Goal: Task Accomplishment & Management: Manage account settings

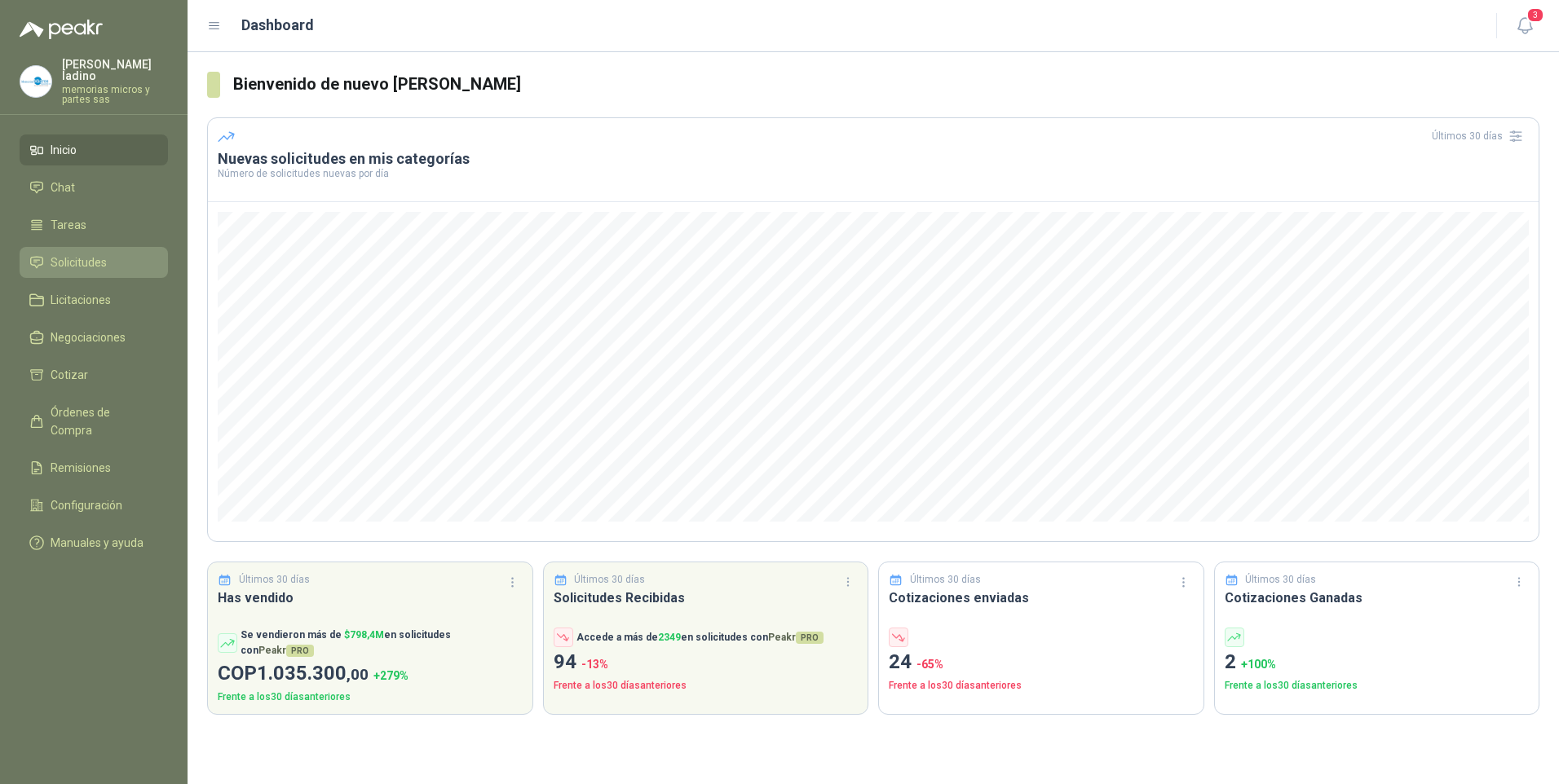
click at [89, 254] on span "Solicitudes" at bounding box center [79, 262] width 56 height 18
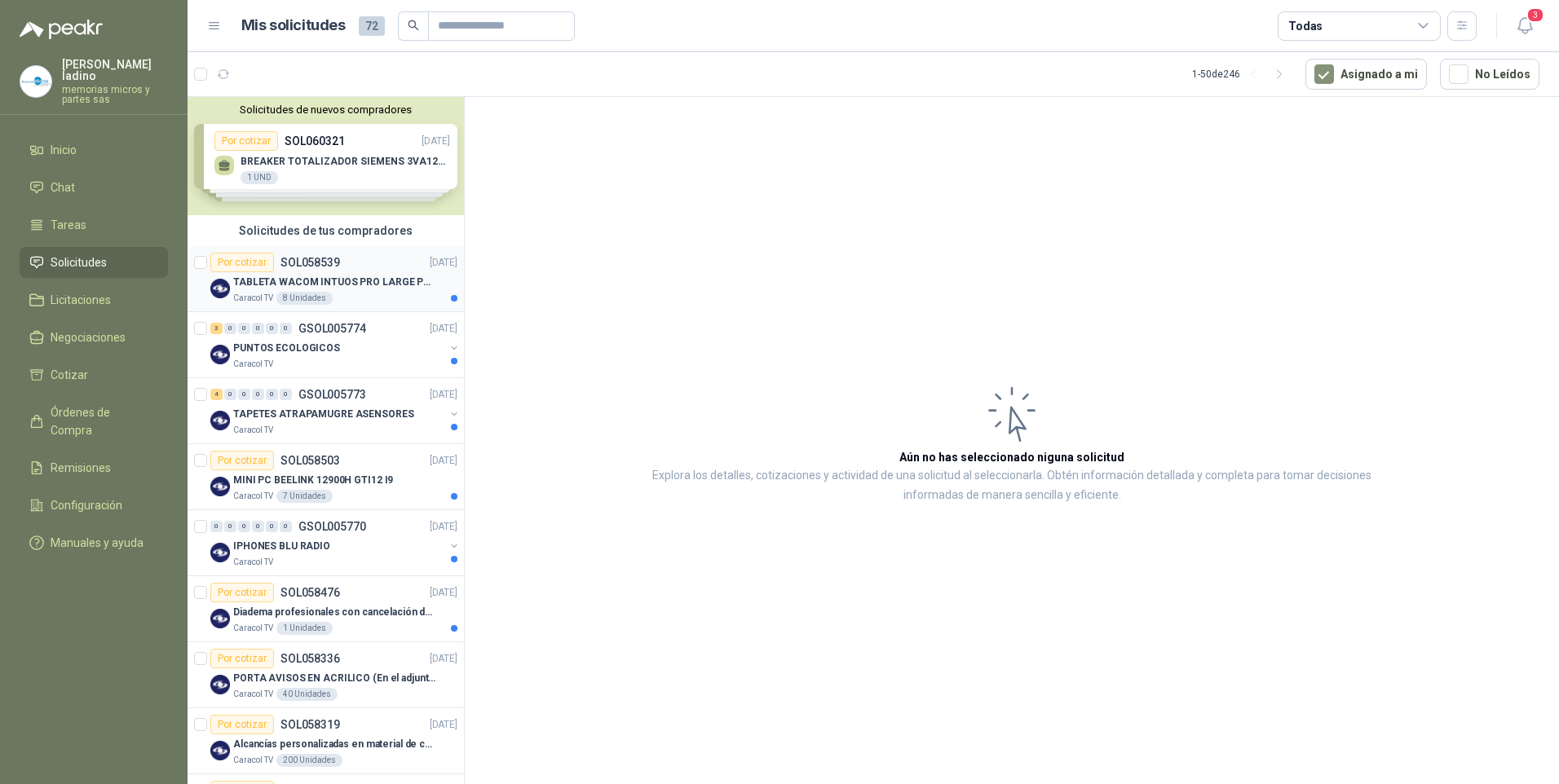
click at [252, 282] on p "TABLETA WACOM INTUOS PRO LARGE PTK870K0A" at bounding box center [335, 282] width 203 height 15
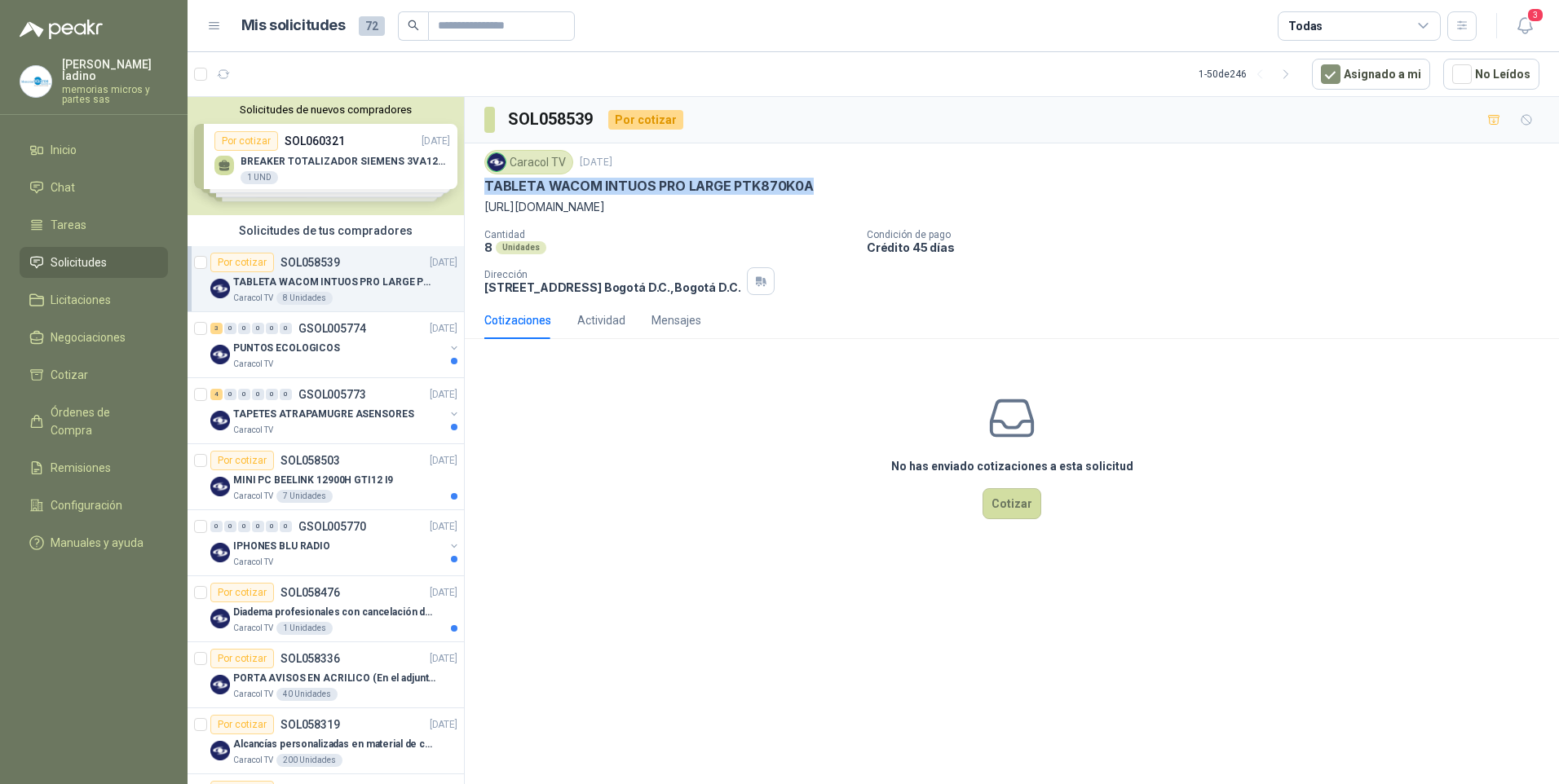
drag, startPoint x: 481, startPoint y: 177, endPoint x: 825, endPoint y: 185, distance: 344.1
click at [825, 185] on div "Caracol TV [DATE] TABLETA WACOM INTUOS PRO LARGE PTK870K0A [URL][DOMAIN_NAME] C…" at bounding box center [1012, 223] width 1094 height 158
drag, startPoint x: 825, startPoint y: 185, endPoint x: 790, endPoint y: 180, distance: 35.4
copy p "TABLETA WACOM INTUOS PRO LARGE PTK870K0A"
click at [218, 329] on div "3" at bounding box center [216, 328] width 12 height 11
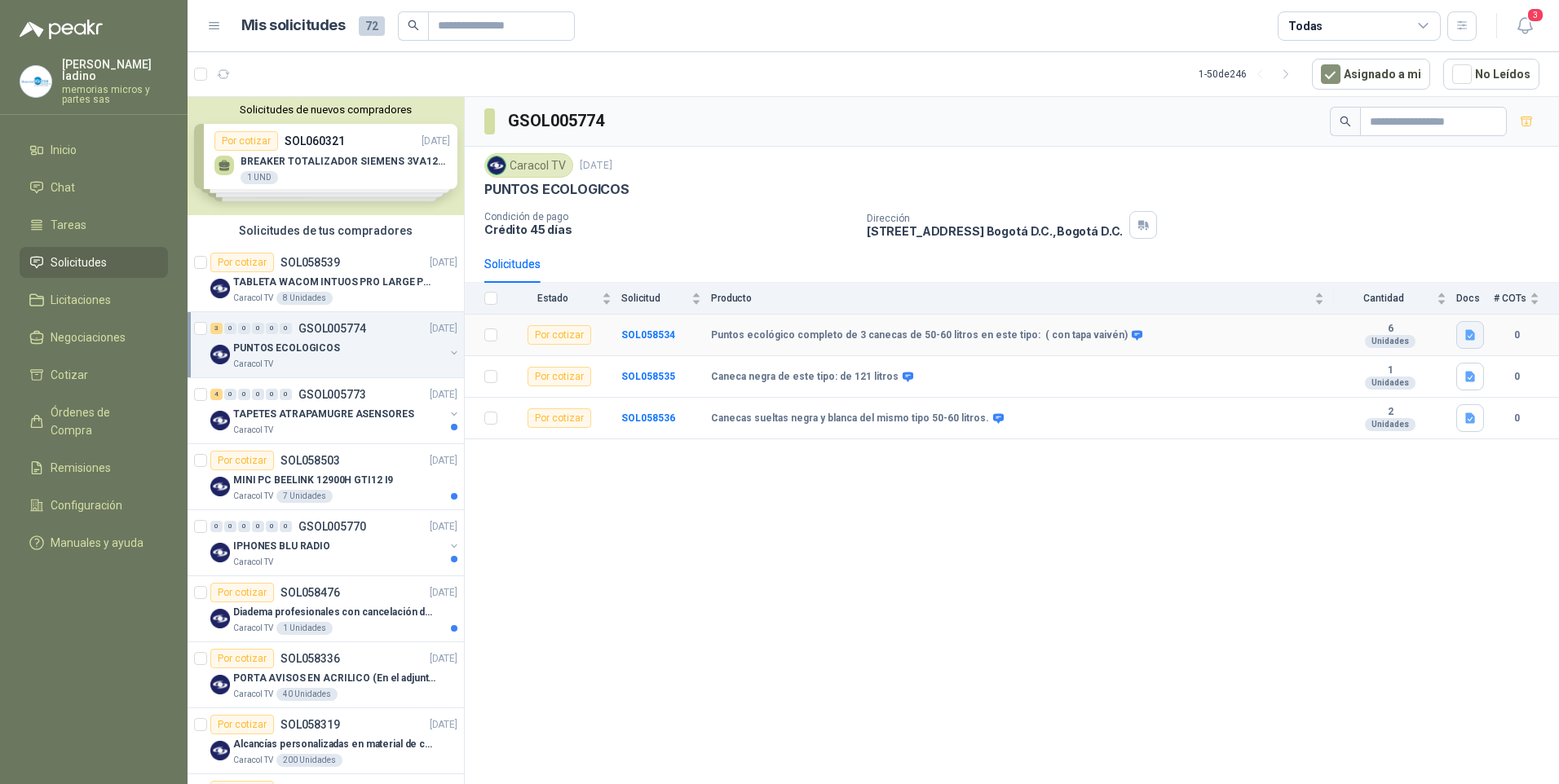
click at [1469, 336] on icon "button" at bounding box center [1470, 335] width 9 height 10
click at [1404, 292] on button "Cotización puntos ecológicos.docx" at bounding box center [1377, 300] width 193 height 17
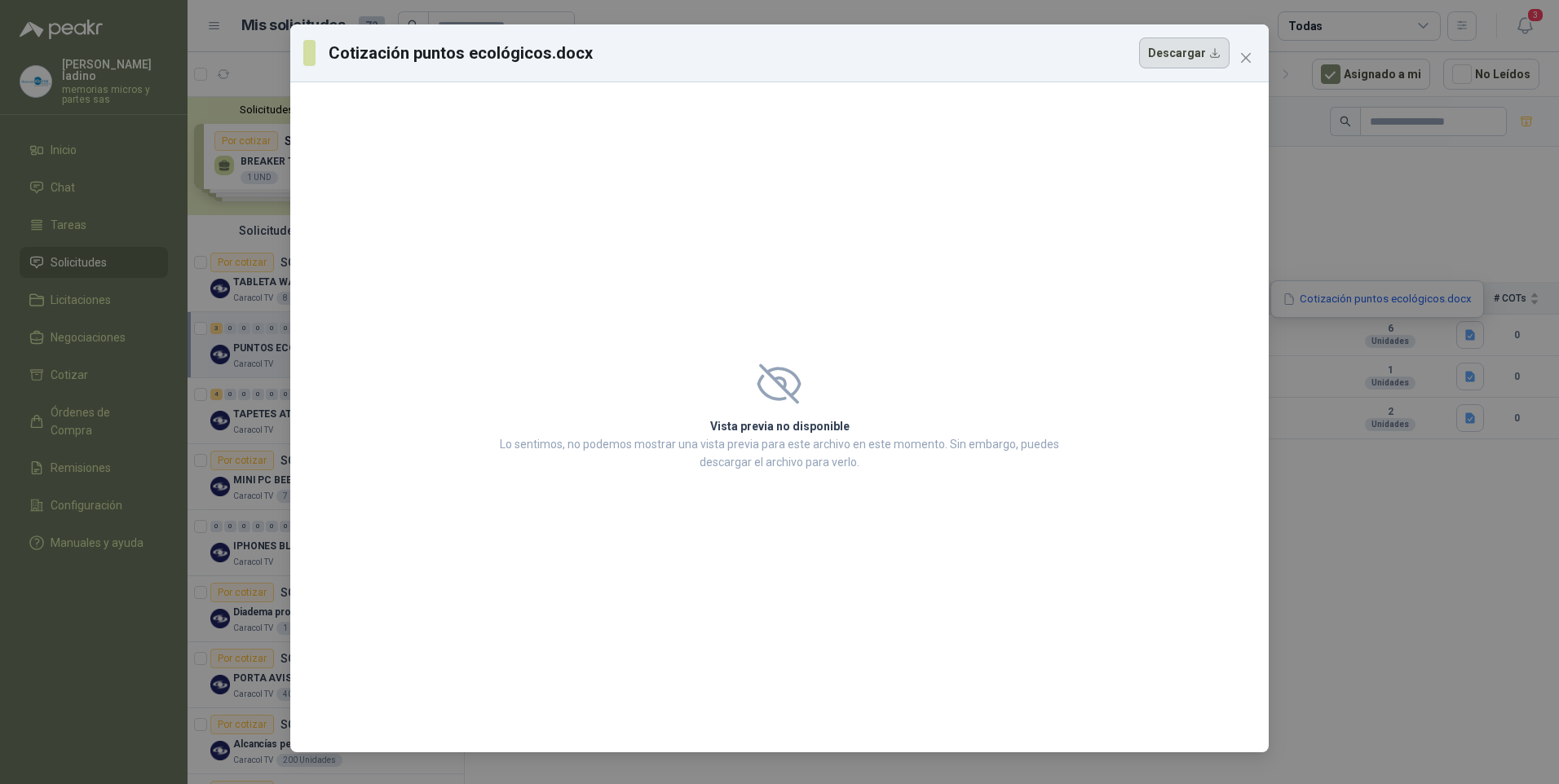
click at [1191, 45] on button "Descargar" at bounding box center [1184, 53] width 90 height 31
click at [1300, 247] on div "Cotización puntos ecológicos.docx Descargar Vista previa no disponible Lo senti…" at bounding box center [780, 392] width 1559 height 784
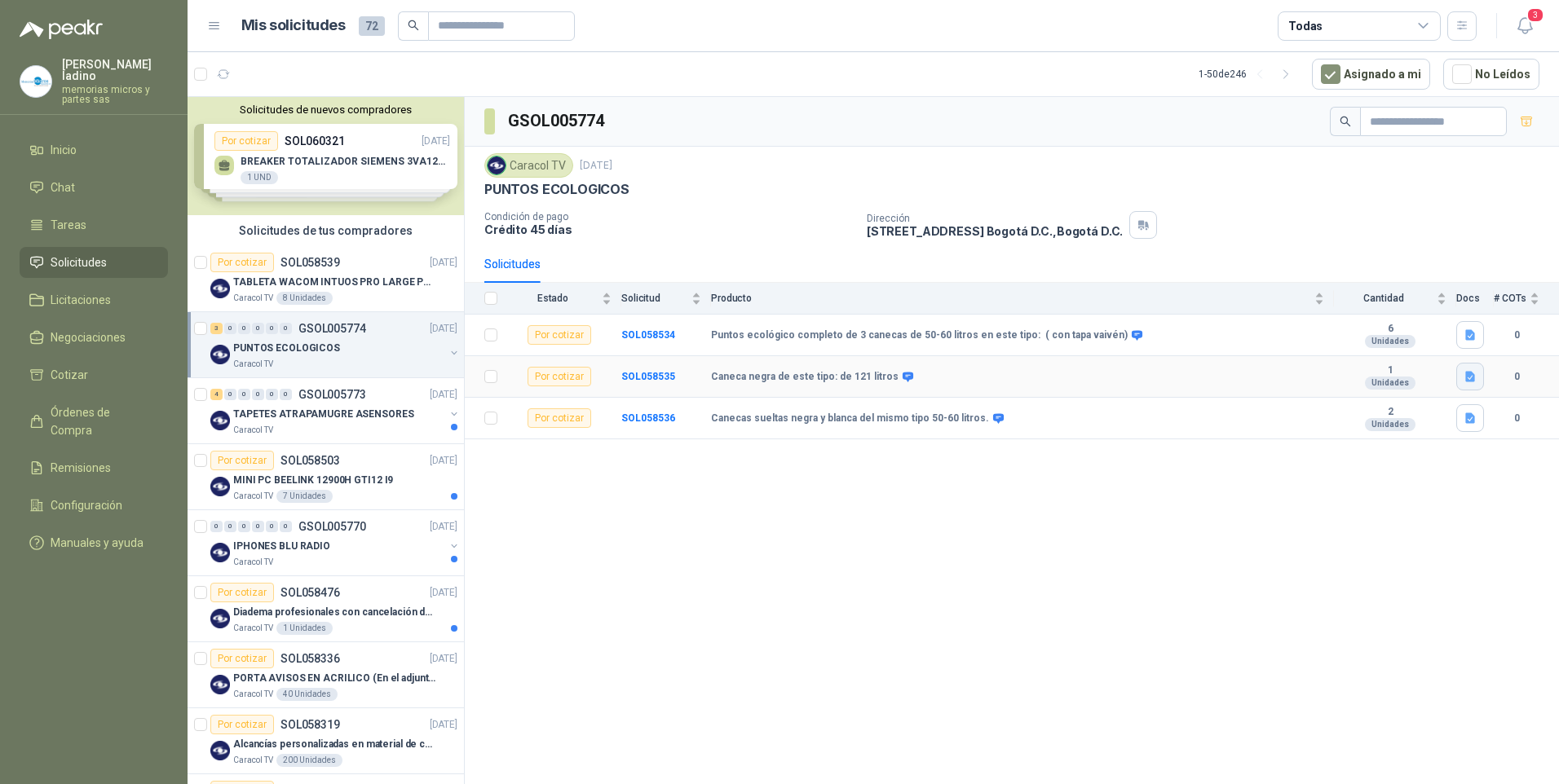
click at [1470, 377] on icon "button" at bounding box center [1470, 376] width 9 height 10
click at [1391, 341] on button "Cotización puntos ecológicos.docx" at bounding box center [1377, 341] width 193 height 17
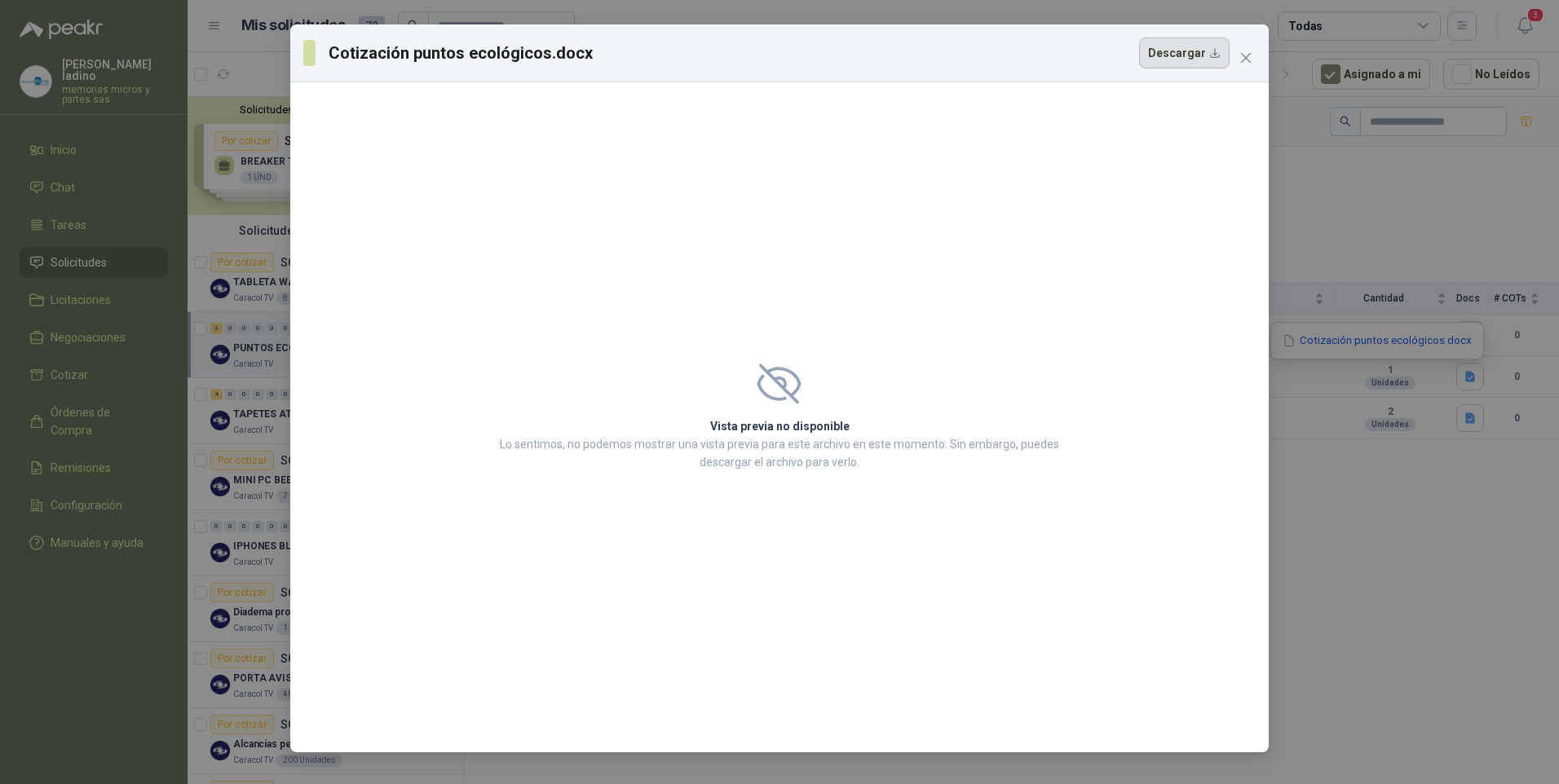
click at [1172, 59] on button "Descargar" at bounding box center [1184, 53] width 90 height 31
click at [1248, 60] on icon "close" at bounding box center [1246, 57] width 9 height 9
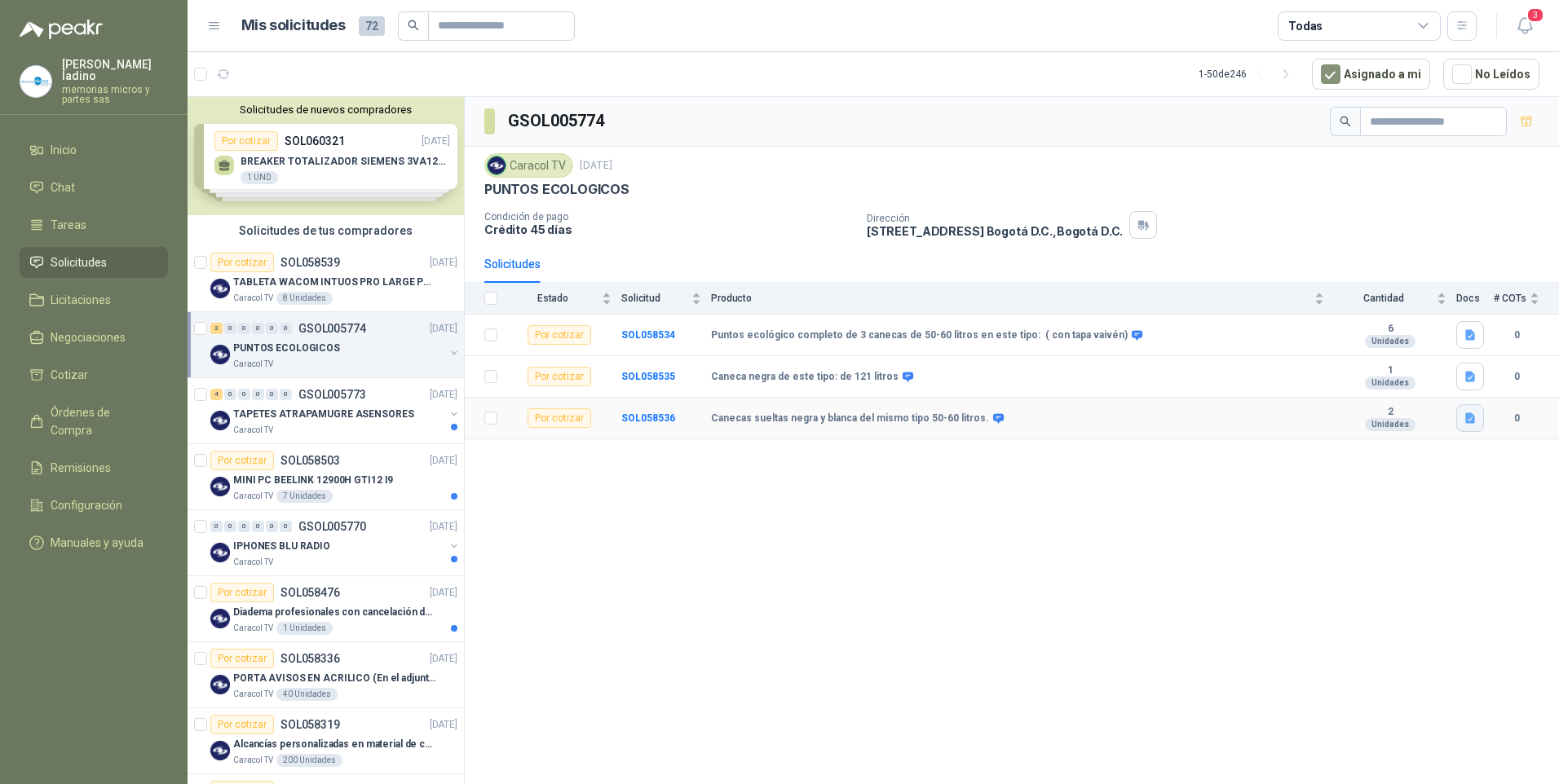
click at [1469, 421] on icon "button" at bounding box center [1470, 418] width 9 height 10
click at [1378, 384] on button "Cotización puntos ecológicos.docx" at bounding box center [1377, 383] width 193 height 17
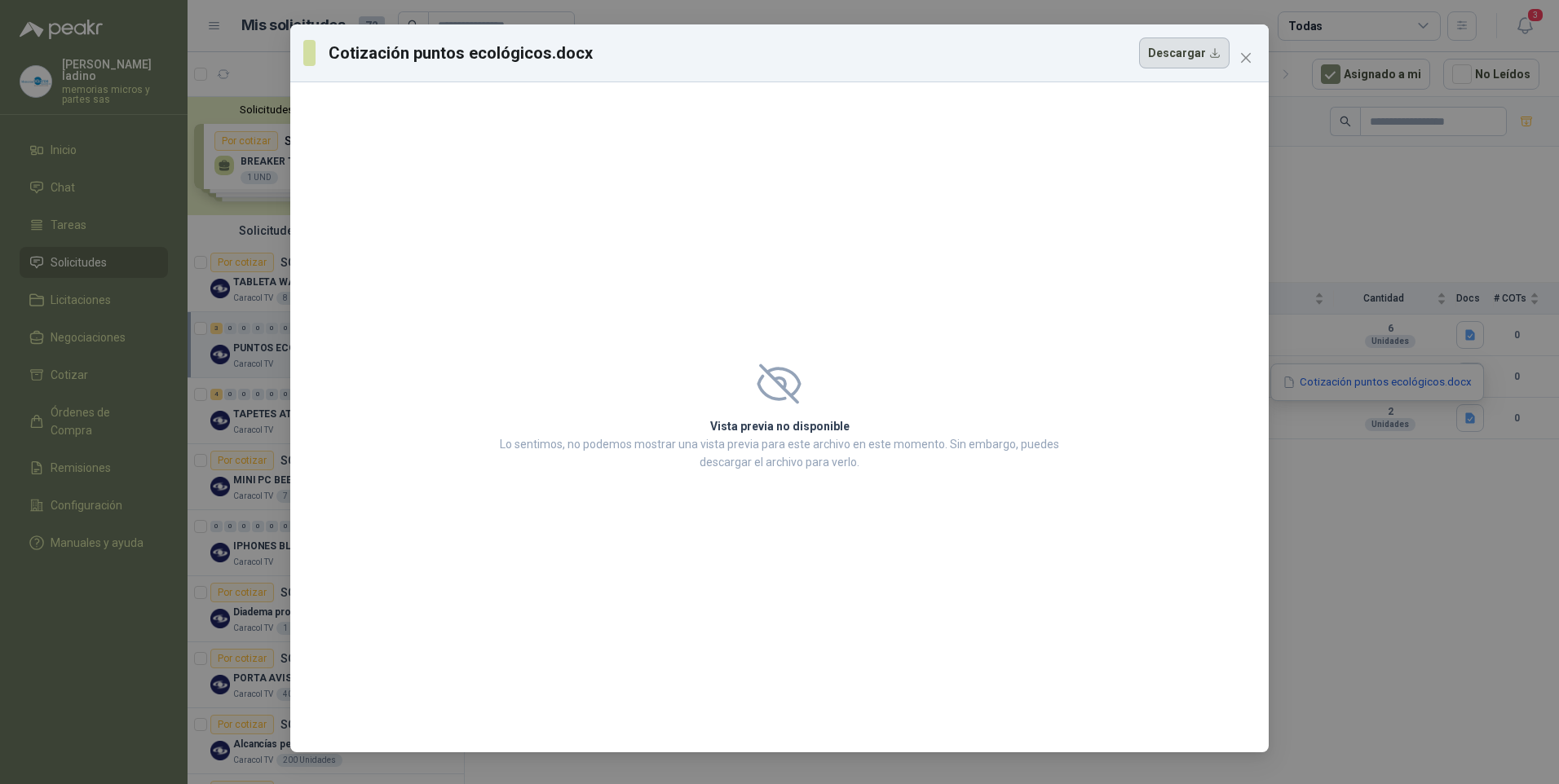
click at [1171, 53] on button "Descargar" at bounding box center [1184, 53] width 90 height 31
click at [1528, 139] on div "Cotización puntos ecológicos.docx Descargar Vista previa no disponible Lo senti…" at bounding box center [780, 392] width 1559 height 784
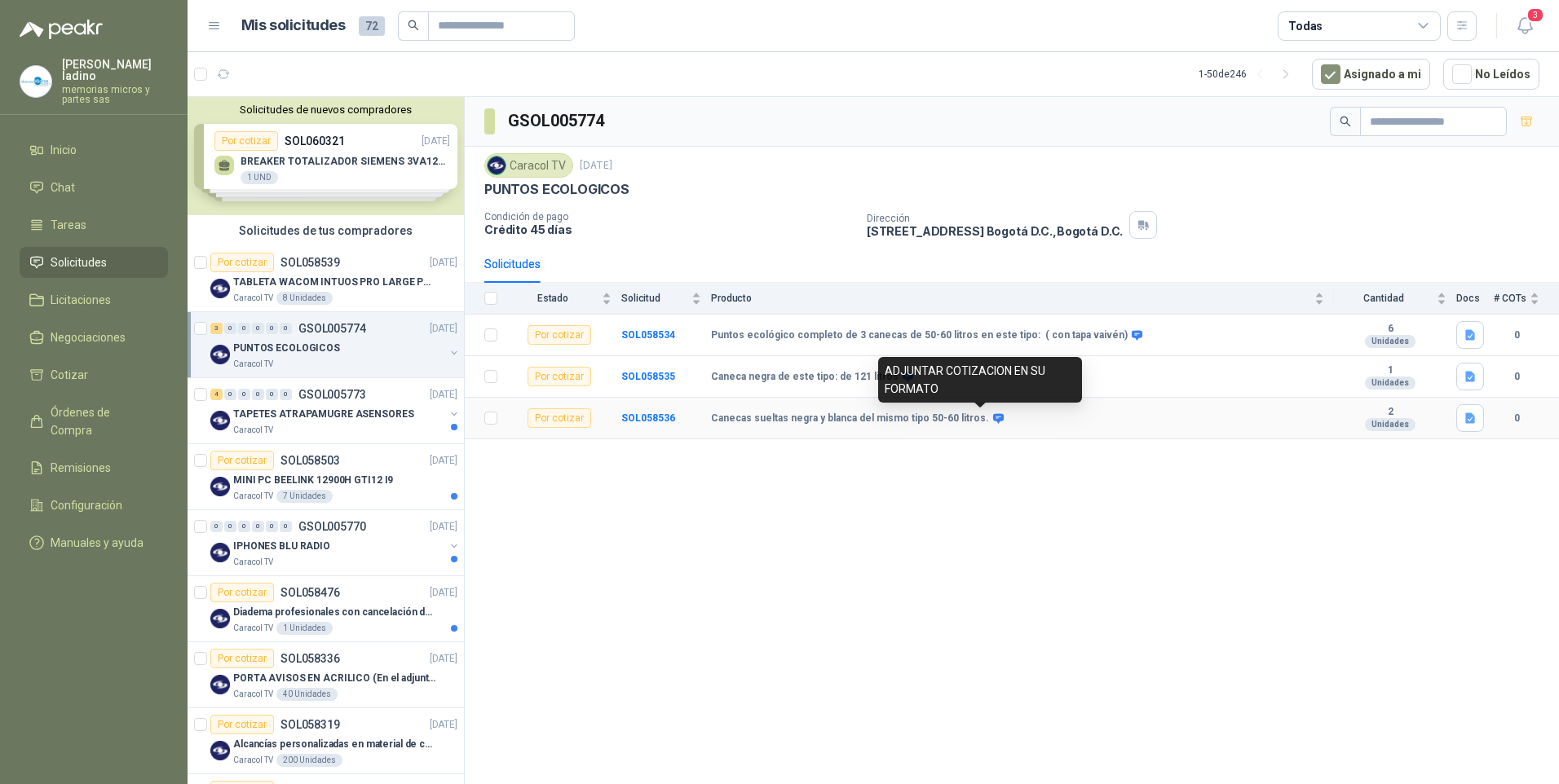
click at [993, 417] on icon at bounding box center [998, 418] width 10 height 9
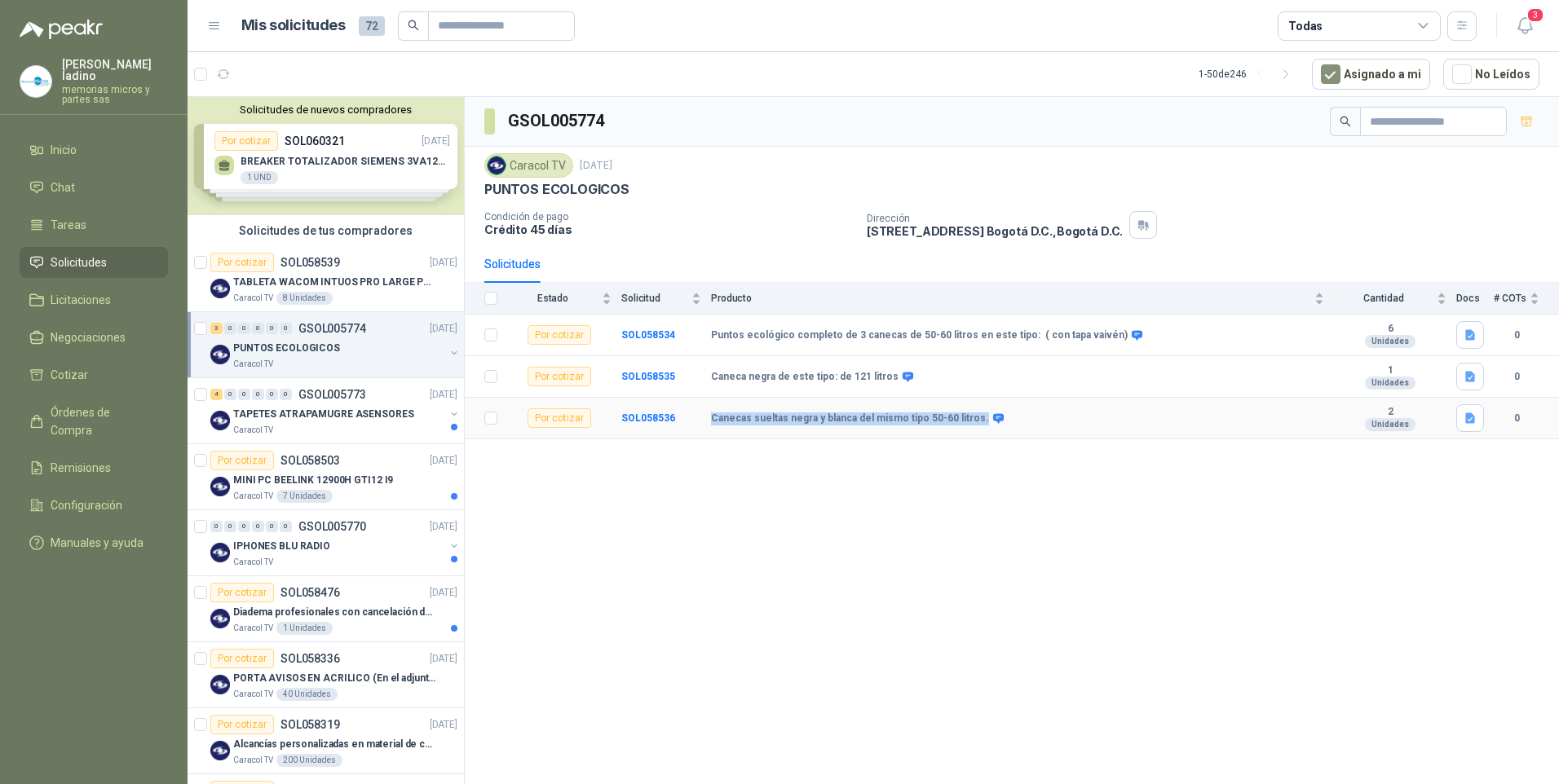
drag, startPoint x: 703, startPoint y: 418, endPoint x: 972, endPoint y: 420, distance: 269.0
click at [972, 420] on tr "Por cotizar SOL058536 Canecas sueltas negra y blanca del mismo tipo 50-60 litro…" at bounding box center [1012, 418] width 1094 height 41
drag, startPoint x: 972, startPoint y: 420, endPoint x: 923, endPoint y: 417, distance: 49.1
copy tr "Canecas sueltas negra y blanca del mismo tipo 50-60 litros."
click at [241, 462] on div "Por cotizar" at bounding box center [243, 460] width 64 height 20
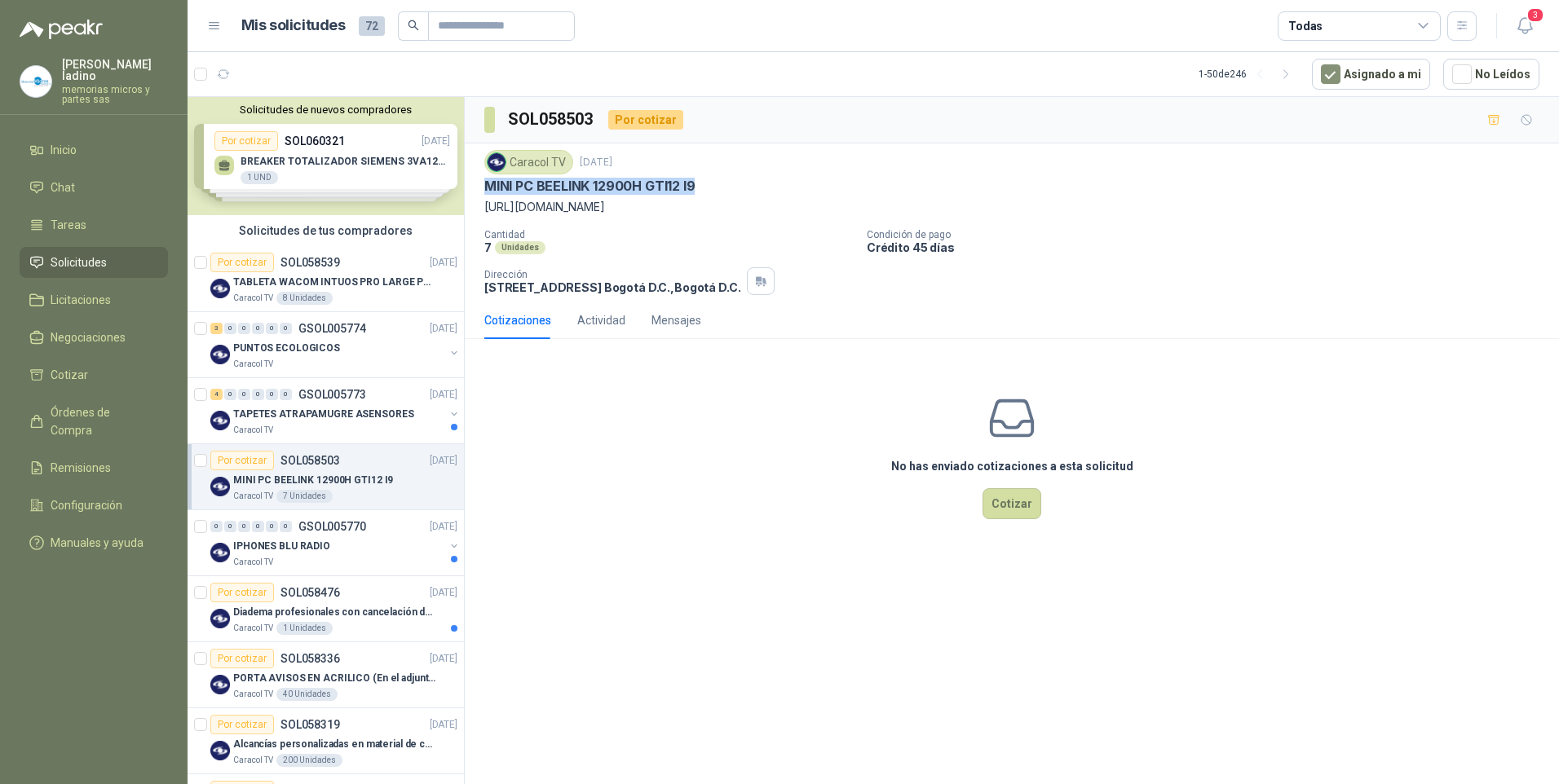
drag, startPoint x: 485, startPoint y: 187, endPoint x: 697, endPoint y: 180, distance: 212.1
click at [697, 180] on div "MINI PC BEELINK 12900H GTI12 I9" at bounding box center [1012, 186] width 1055 height 17
drag, startPoint x: 697, startPoint y: 180, endPoint x: 688, endPoint y: 183, distance: 9.5
copy p "MINI PC BEELINK 12900H GTI12 I9"
click at [218, 332] on div "3" at bounding box center [216, 328] width 12 height 11
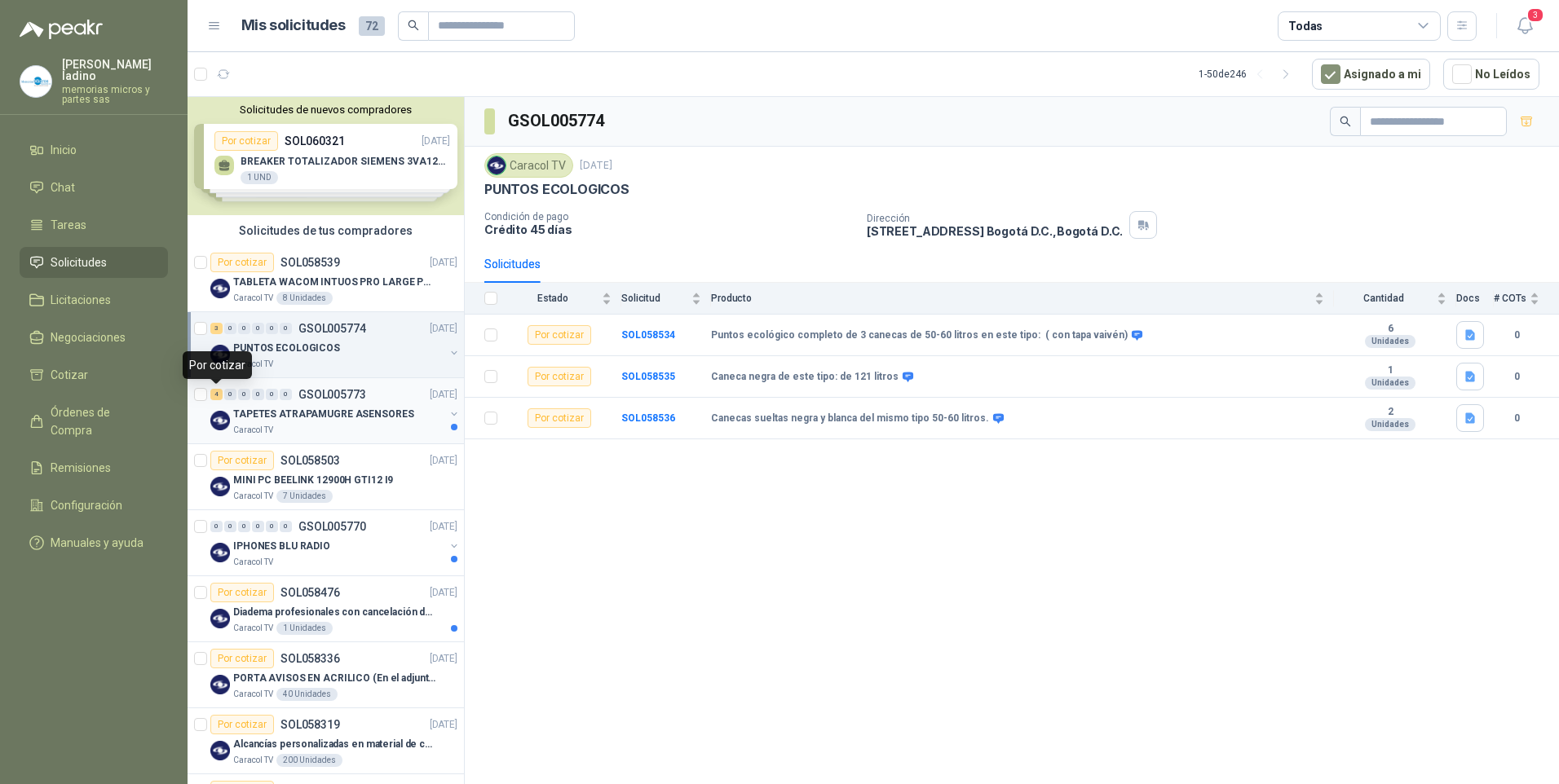
click at [214, 396] on div "4" at bounding box center [216, 395] width 12 height 11
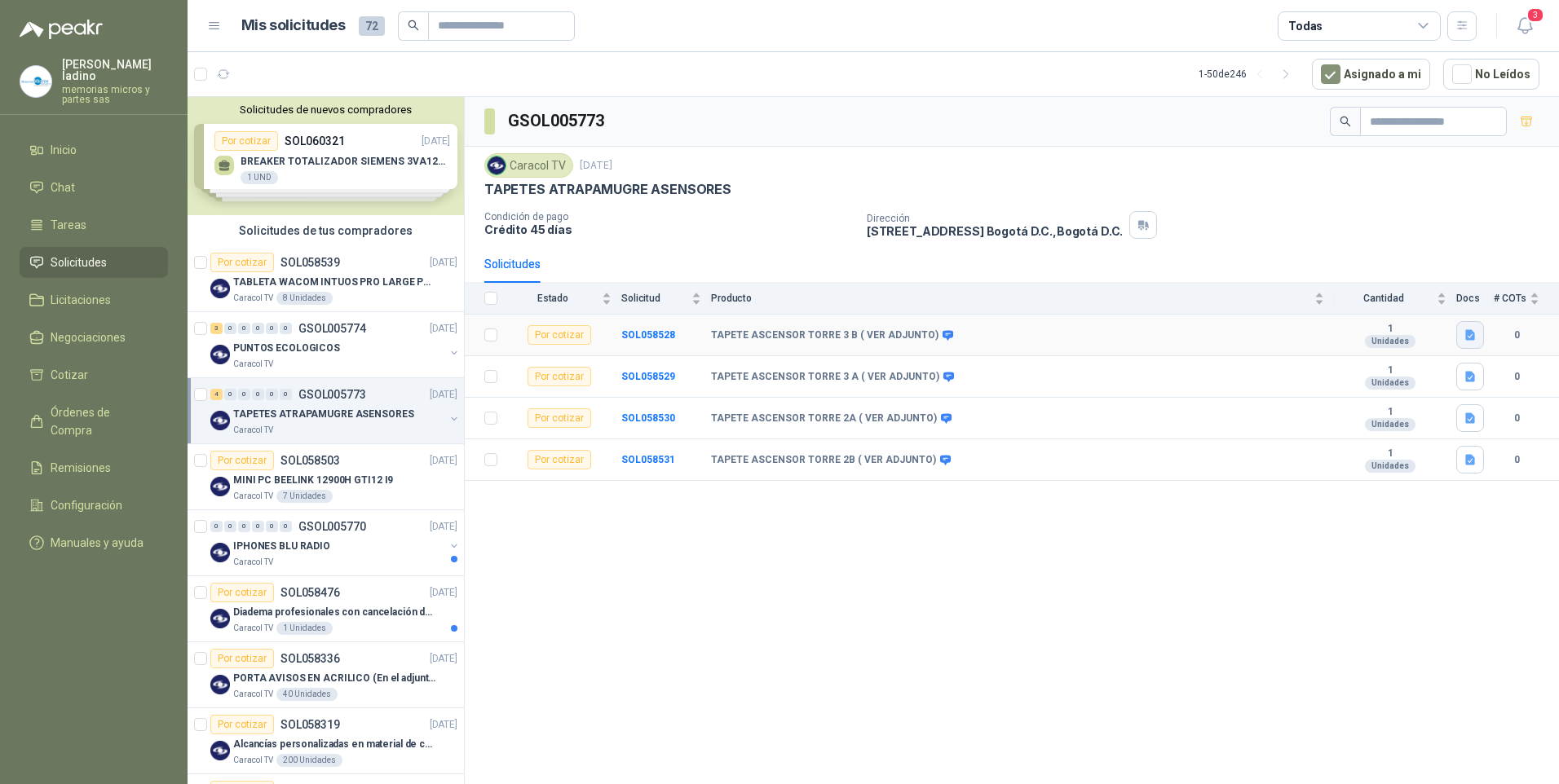
click at [1472, 337] on icon "button" at bounding box center [1470, 335] width 9 height 10
click at [1408, 297] on button "TAPETES ASENSOERES.docx" at bounding box center [1394, 300] width 160 height 17
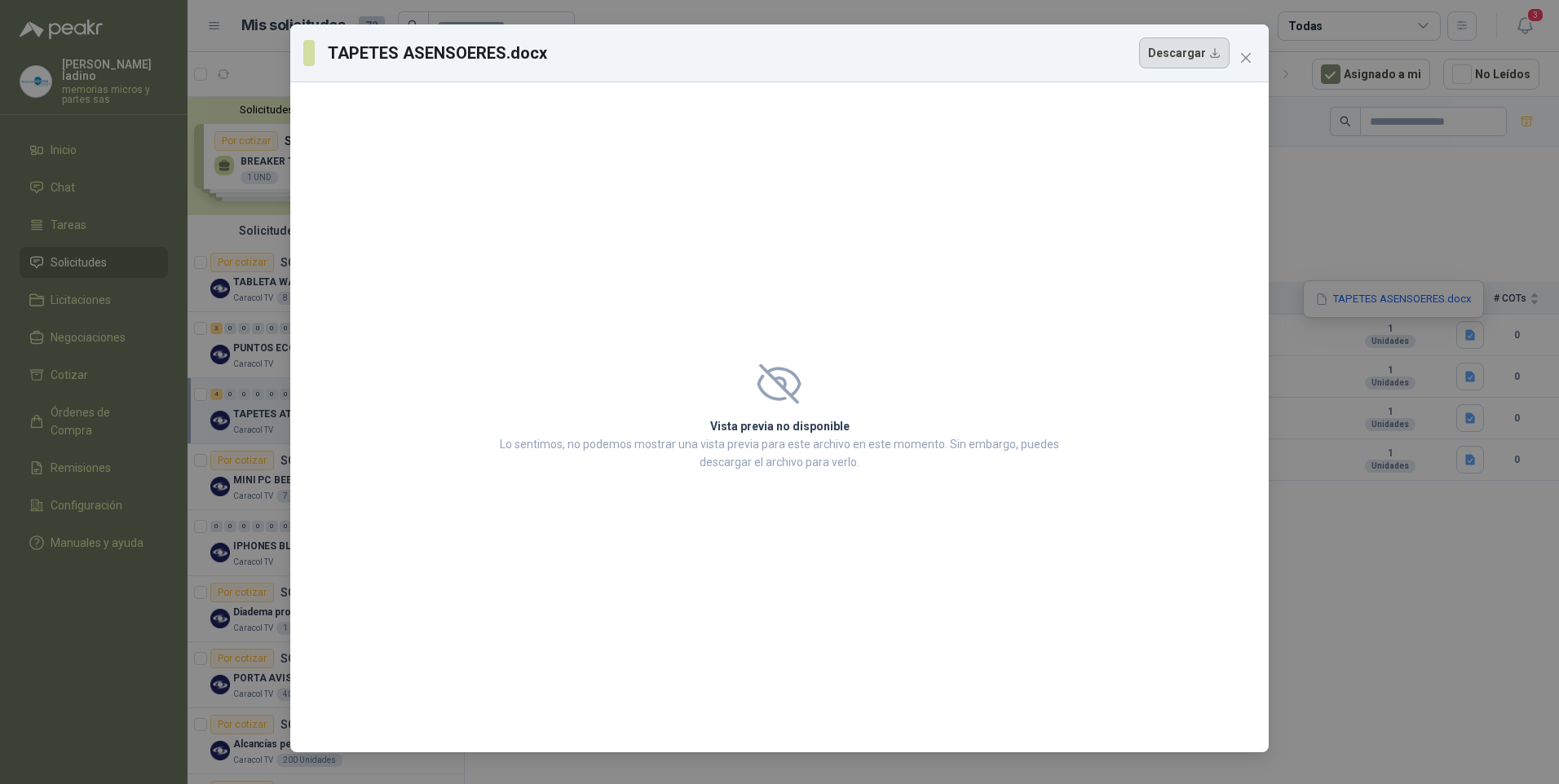
click at [1188, 55] on button "Descargar" at bounding box center [1184, 53] width 90 height 31
